Goal: Navigation & Orientation: Find specific page/section

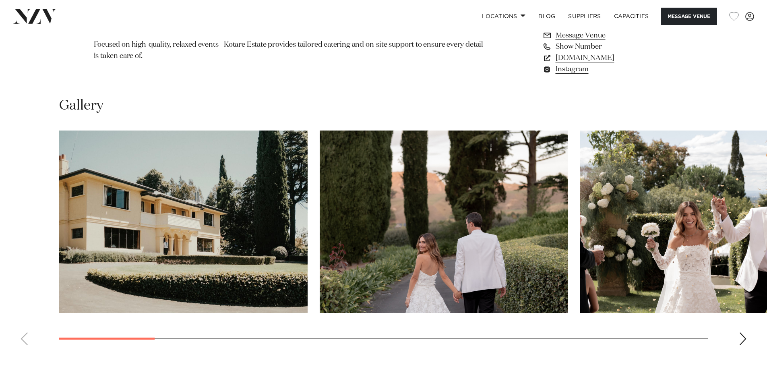
scroll to position [725, 0]
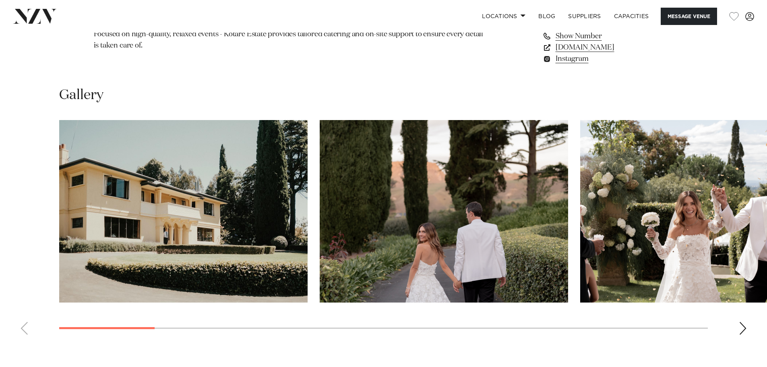
click at [745, 329] on div "Next slide" at bounding box center [743, 328] width 8 height 13
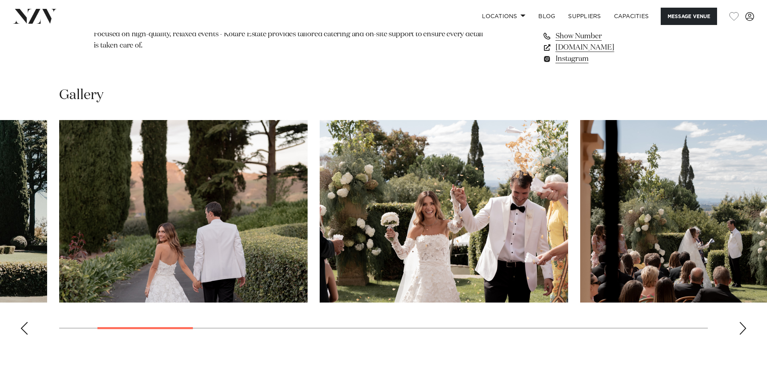
click at [742, 327] on div "Next slide" at bounding box center [743, 328] width 8 height 13
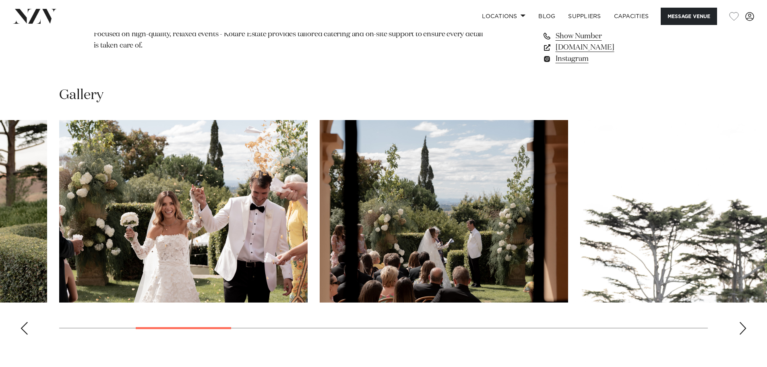
click at [742, 327] on div "Next slide" at bounding box center [743, 328] width 8 height 13
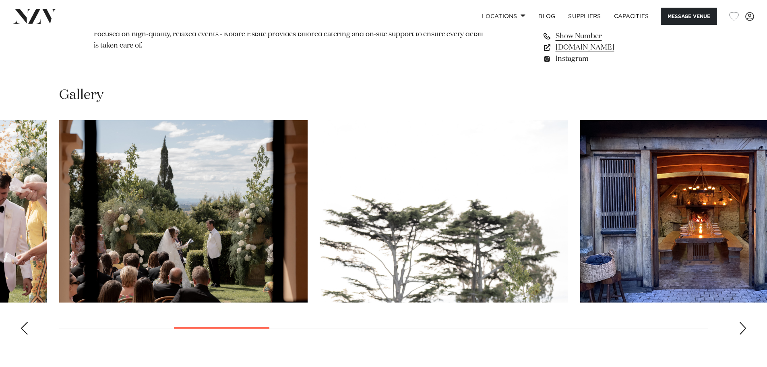
click at [742, 327] on div "Next slide" at bounding box center [743, 328] width 8 height 13
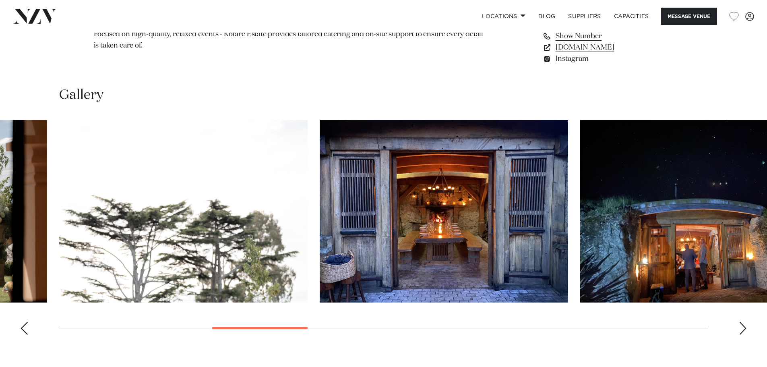
click at [742, 327] on div "Next slide" at bounding box center [743, 328] width 8 height 13
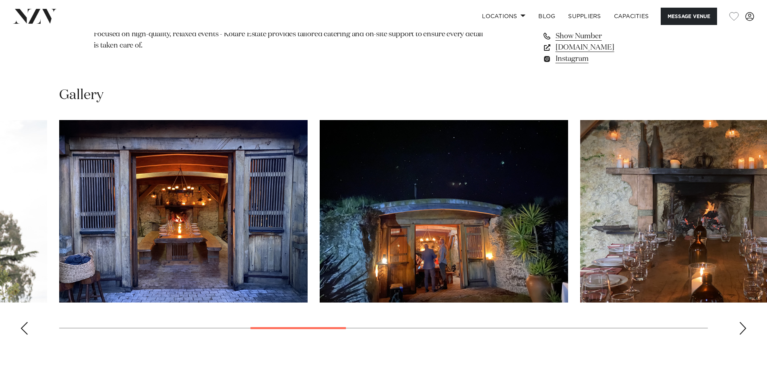
click at [742, 327] on div "Next slide" at bounding box center [743, 328] width 8 height 13
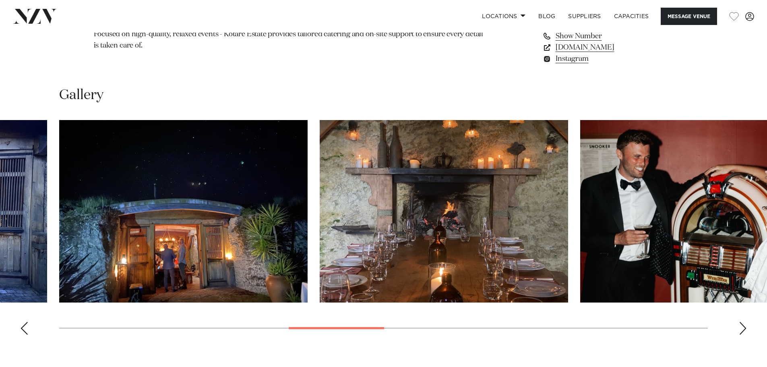
click at [742, 327] on div "Next slide" at bounding box center [743, 328] width 8 height 13
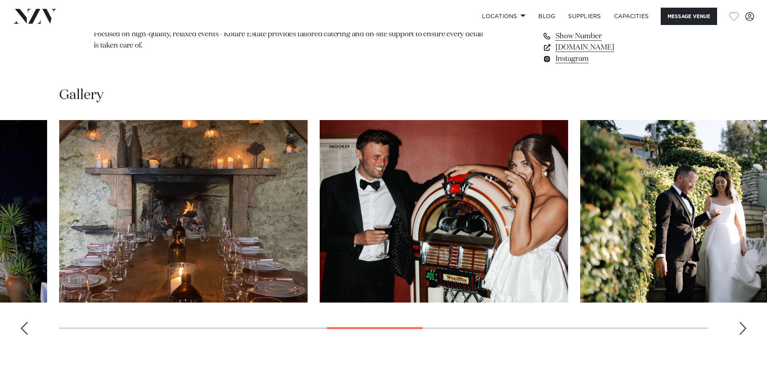
click at [742, 327] on div "Next slide" at bounding box center [743, 328] width 8 height 13
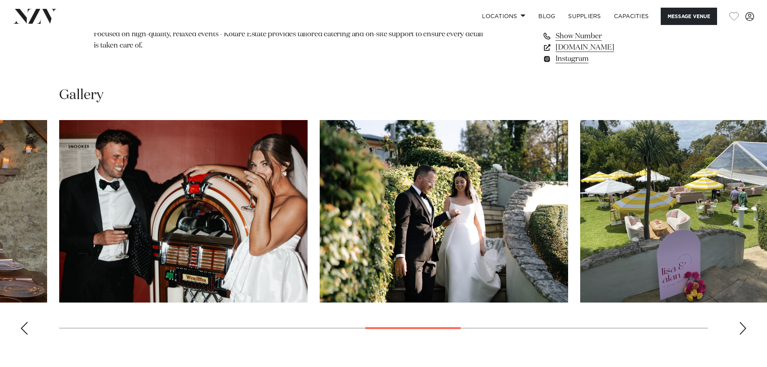
click at [742, 327] on div "Next slide" at bounding box center [743, 328] width 8 height 13
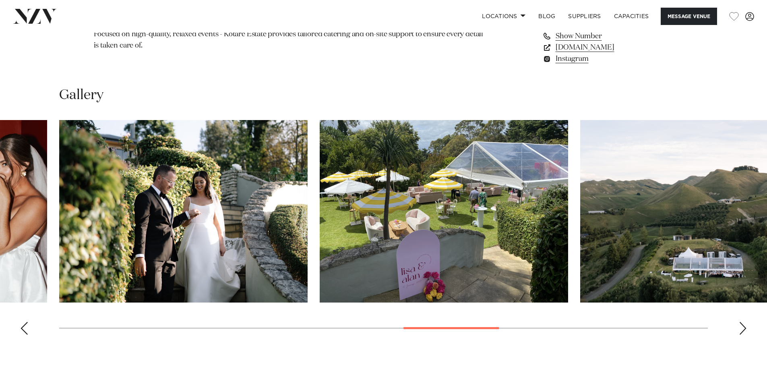
click at [742, 327] on div "Next slide" at bounding box center [743, 328] width 8 height 13
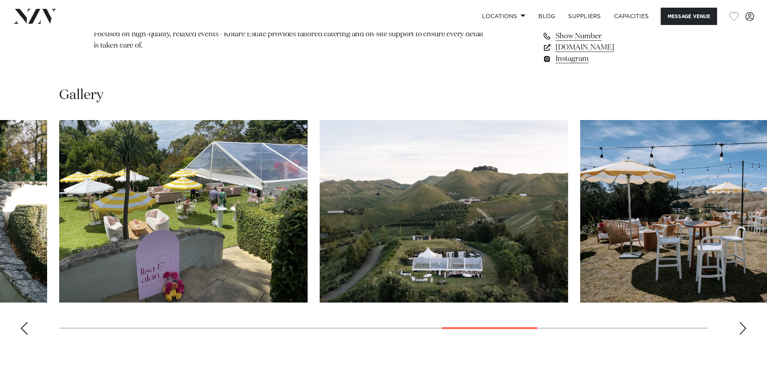
click at [746, 326] on div "Next slide" at bounding box center [743, 328] width 8 height 13
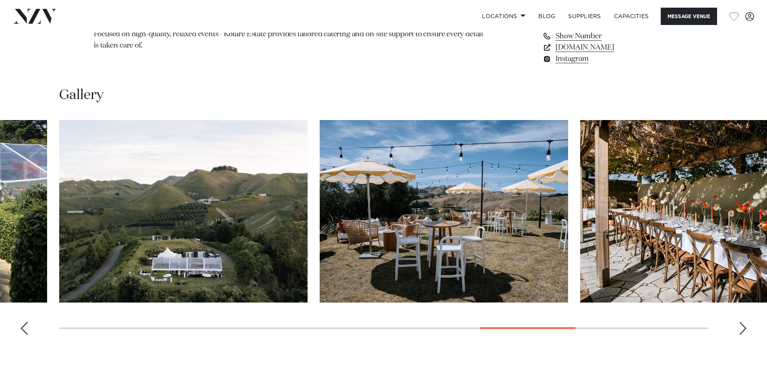
click at [745, 326] on div "Next slide" at bounding box center [743, 328] width 8 height 13
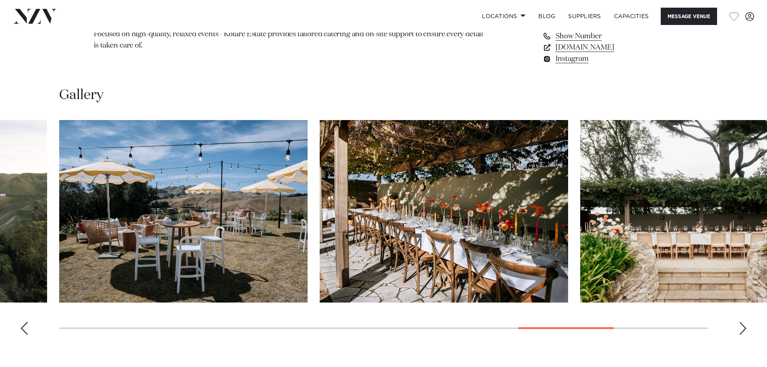
click at [745, 326] on div "Next slide" at bounding box center [743, 328] width 8 height 13
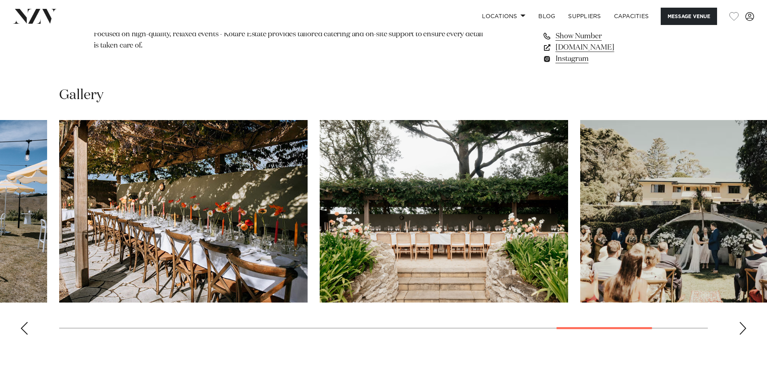
click at [745, 326] on div "Next slide" at bounding box center [743, 328] width 8 height 13
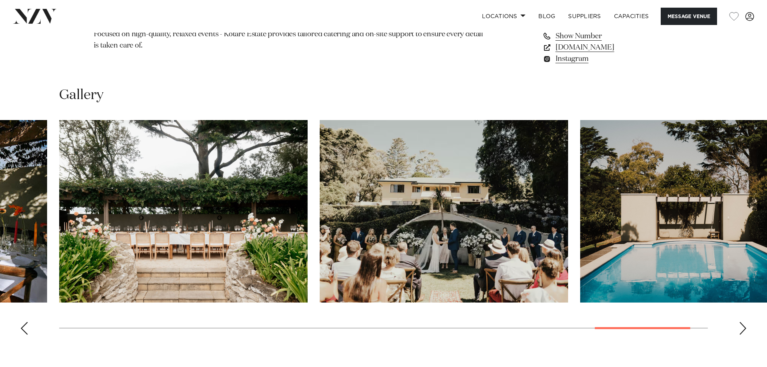
click at [745, 326] on div "Next slide" at bounding box center [743, 328] width 8 height 13
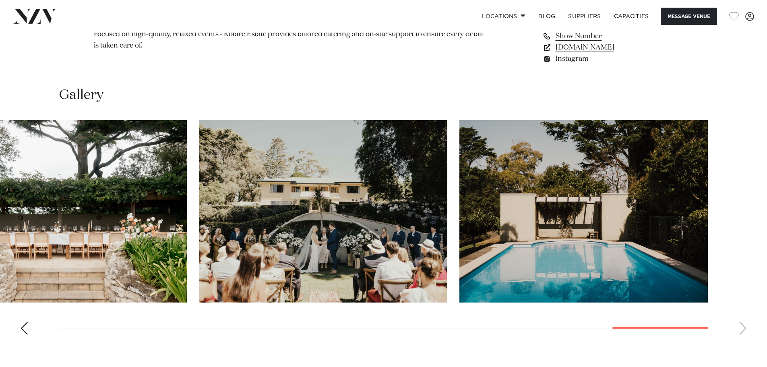
click at [745, 326] on swiper-container at bounding box center [383, 230] width 767 height 221
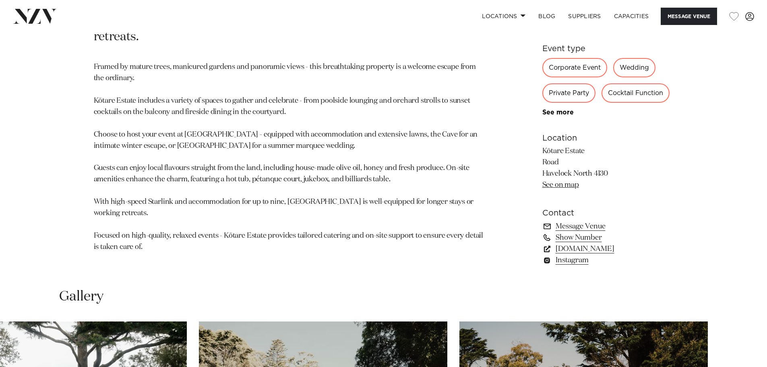
click at [588, 249] on link "[DOMAIN_NAME]" at bounding box center [608, 248] width 131 height 11
